Goal: Find specific page/section: Find specific page/section

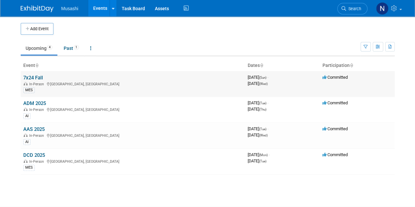
click at [39, 77] on link "7x24 Fall" at bounding box center [33, 78] width 20 height 6
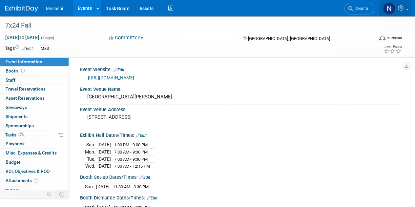
click at [391, 10] on img at bounding box center [389, 8] width 12 height 12
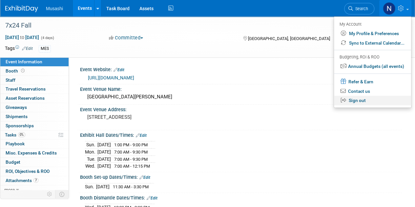
click at [359, 102] on link "Sign out" at bounding box center [372, 101] width 77 height 10
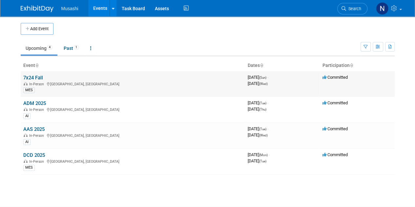
click at [40, 76] on link "7x24 Fall" at bounding box center [33, 78] width 20 height 6
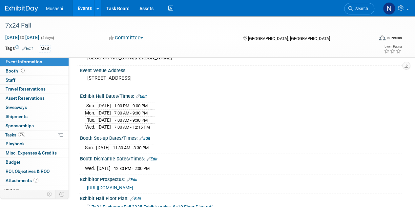
scroll to position [57, 0]
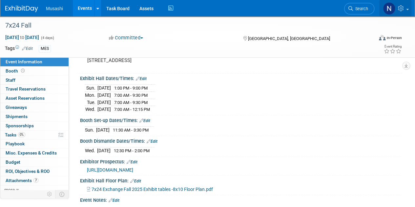
click at [388, 9] on img at bounding box center [389, 8] width 12 height 12
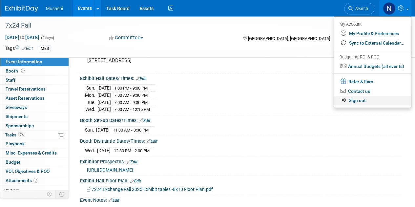
click at [361, 98] on link "Sign out" at bounding box center [372, 101] width 77 height 10
